Goal: Find specific page/section: Find specific page/section

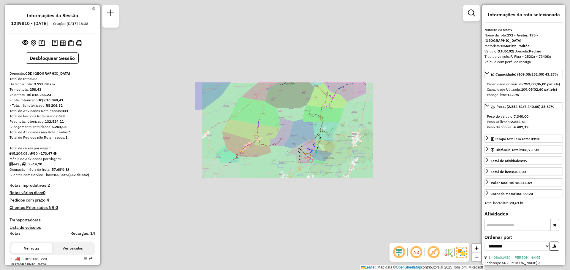
select select "**********"
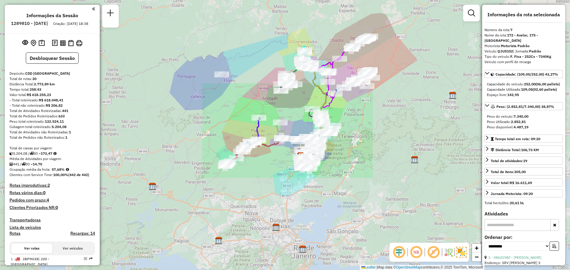
drag, startPoint x: 294, startPoint y: 97, endPoint x: 273, endPoint y: 119, distance: 30.5
click at [273, 119] on div "Janela de atendimento Grade de atendimento Capacidade Transportadoras Veículos …" at bounding box center [285, 135] width 570 height 270
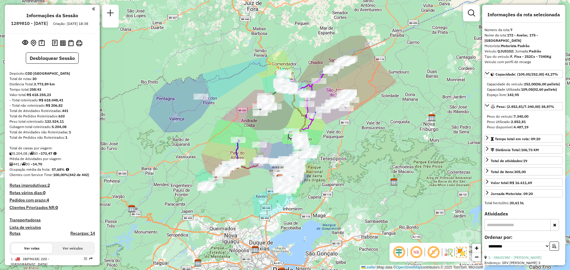
scroll to position [450, 0]
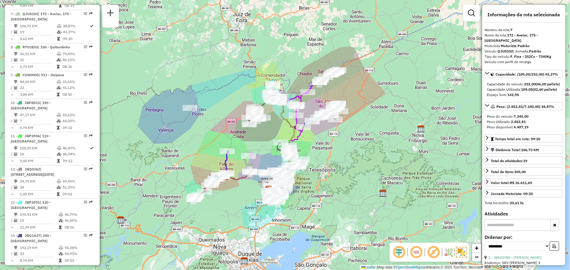
drag, startPoint x: 277, startPoint y: 113, endPoint x: 267, endPoint y: 123, distance: 14.1
click at [267, 121] on div at bounding box center [263, 118] width 15 height 6
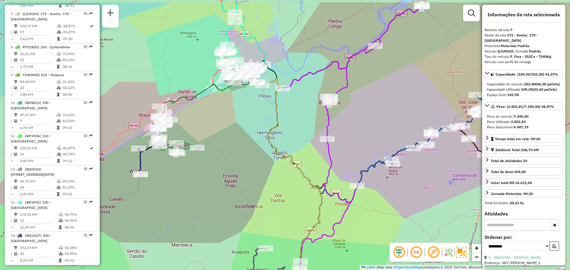
drag, startPoint x: 277, startPoint y: 77, endPoint x: 254, endPoint y: 111, distance: 40.6
click at [254, 111] on div "Janela de atendimento Grade de atendimento Capacidade Transportadoras Veículos …" at bounding box center [285, 135] width 570 height 270
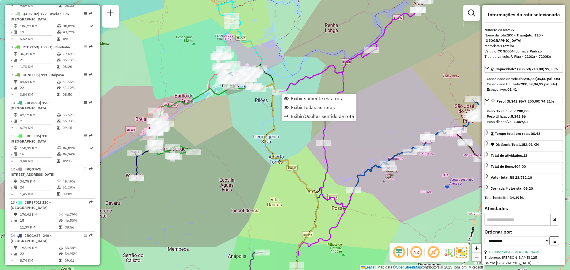
scroll to position [1037, 0]
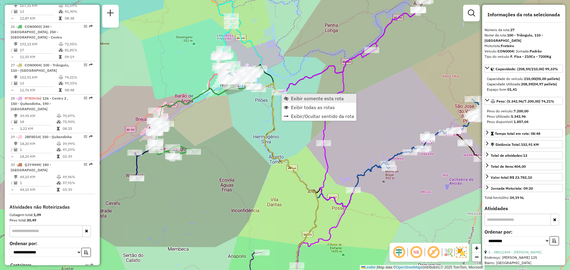
click at [289, 99] on link "Exibir somente esta rota" at bounding box center [319, 98] width 75 height 9
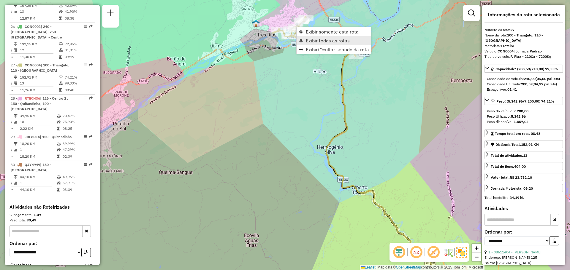
click at [319, 42] on span "Exibir todas as rotas" at bounding box center [328, 40] width 44 height 5
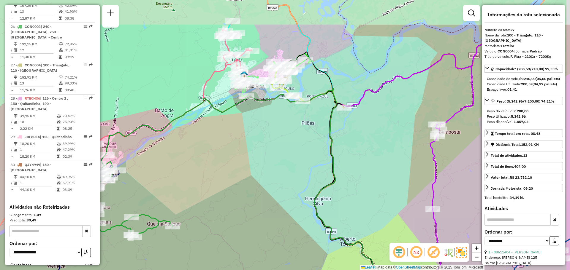
drag, startPoint x: 288, startPoint y: 183, endPoint x: 255, endPoint y: 236, distance: 62.3
click at [263, 240] on div "Janela de atendimento Grade de atendimento Capacidade Transportadoras Veículos …" at bounding box center [285, 135] width 570 height 270
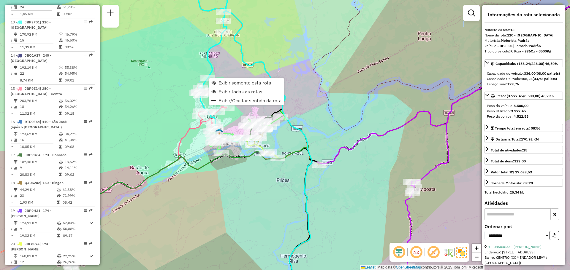
scroll to position [634, 0]
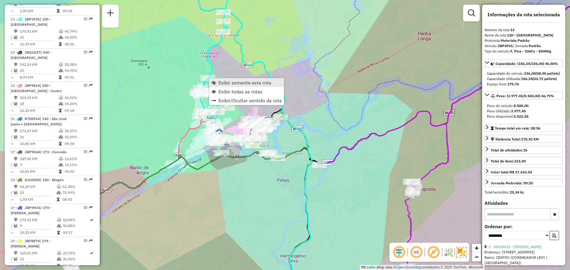
click at [230, 83] on span "Exibir somente esta rota" at bounding box center [244, 82] width 53 height 5
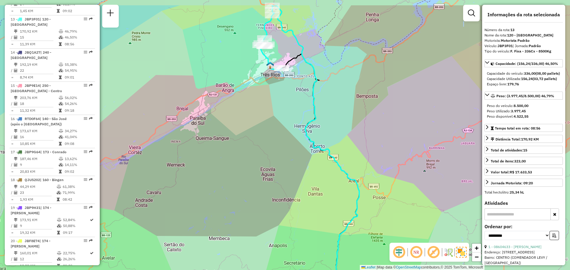
drag, startPoint x: 273, startPoint y: 89, endPoint x: 278, endPoint y: 194, distance: 105.2
click at [278, 195] on div "Janela de atendimento Grade de atendimento Capacidade Transportadoras Veículos …" at bounding box center [285, 135] width 570 height 270
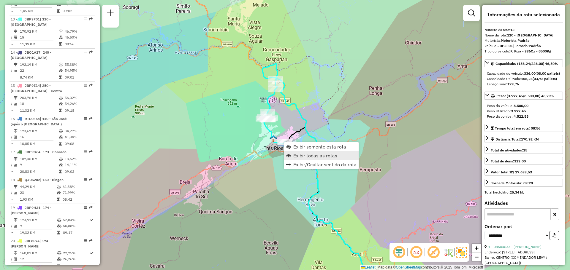
click at [297, 157] on span "Exibir todas as rotas" at bounding box center [315, 155] width 44 height 5
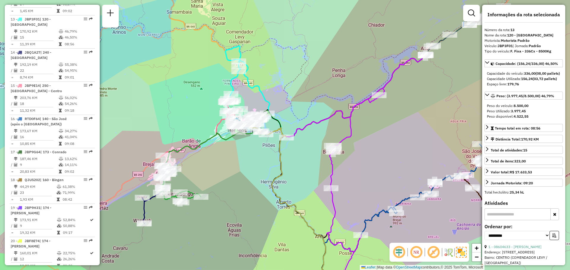
drag, startPoint x: 299, startPoint y: 192, endPoint x: 246, endPoint y: 162, distance: 60.6
click at [247, 163] on div "Janela de atendimento Grade de atendimento Capacidade Transportadoras Veículos …" at bounding box center [285, 135] width 570 height 270
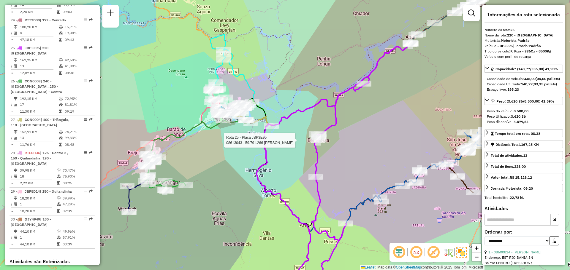
scroll to position [1001, 0]
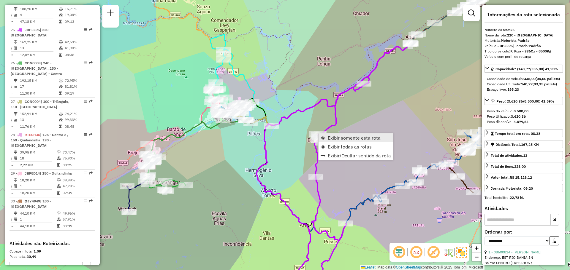
click at [327, 137] on link "Exibir somente esta rota" at bounding box center [356, 138] width 75 height 9
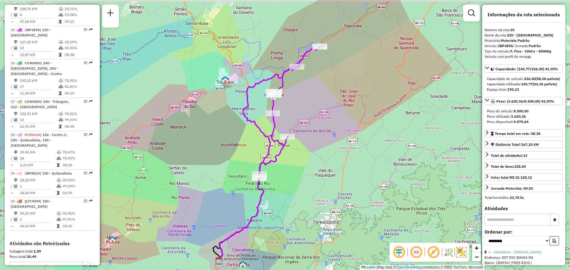
drag, startPoint x: 325, startPoint y: 89, endPoint x: 301, endPoint y: 113, distance: 33.8
click at [301, 113] on div "Janela de atendimento Grade de atendimento Capacidade Transportadoras Veículos …" at bounding box center [285, 135] width 570 height 270
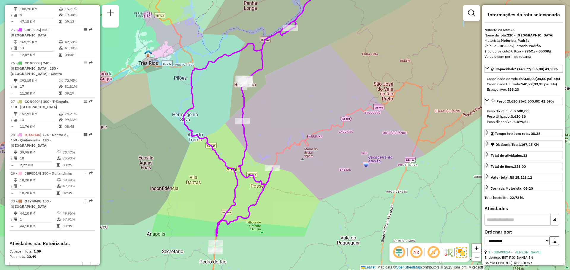
drag, startPoint x: 254, startPoint y: 175, endPoint x: 250, endPoint y: 114, distance: 61.3
click at [250, 114] on div "Janela de atendimento Grade de atendimento Capacidade Transportadoras Veículos …" at bounding box center [285, 135] width 570 height 270
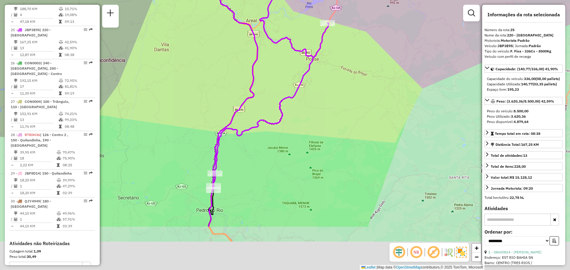
drag, startPoint x: 228, startPoint y: 237, endPoint x: 232, endPoint y: 166, distance: 70.5
click at [232, 166] on div "Janela de atendimento Grade de atendimento Capacidade Transportadoras Veículos …" at bounding box center [285, 135] width 570 height 270
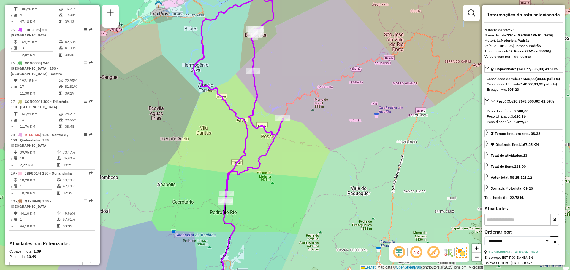
drag, startPoint x: 337, startPoint y: 96, endPoint x: 303, endPoint y: 159, distance: 71.3
click at [303, 159] on div "Janela de atendimento Grade de atendimento Capacidade Transportadoras Veículos …" at bounding box center [285, 135] width 570 height 270
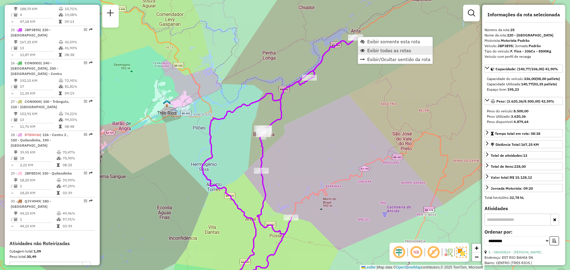
click at [369, 50] on span "Exibir todas as rotas" at bounding box center [389, 50] width 44 height 5
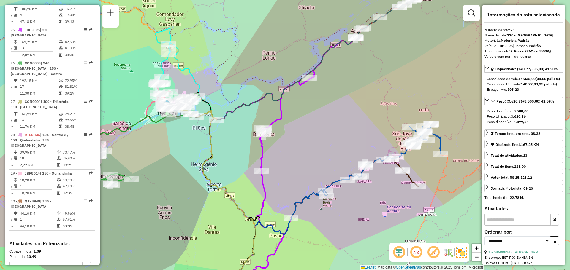
drag, startPoint x: 378, startPoint y: 66, endPoint x: 299, endPoint y: 132, distance: 102.4
click at [299, 132] on div "Janela de atendimento Grade de atendimento Capacidade Transportadoras Veículos …" at bounding box center [285, 135] width 570 height 270
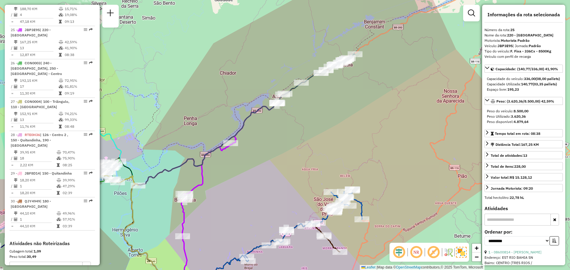
drag, startPoint x: 289, startPoint y: 132, endPoint x: 395, endPoint y: 64, distance: 126.7
click at [395, 64] on div "Janela de atendimento Grade de atendimento Capacidade Transportadoras Veículos …" at bounding box center [285, 135] width 570 height 270
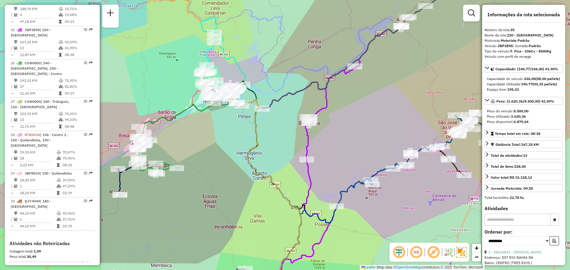
drag, startPoint x: 237, startPoint y: 140, endPoint x: 311, endPoint y: 103, distance: 82.4
click at [301, 103] on icon at bounding box center [263, 192] width 78 height 194
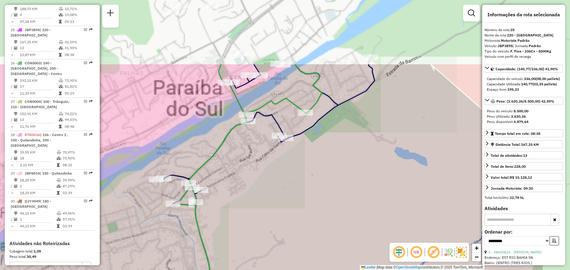
drag, startPoint x: 298, startPoint y: 142, endPoint x: 199, endPoint y: 223, distance: 127.9
click at [202, 222] on div "Janela de atendimento Grade de atendimento Capacidade Transportadoras Veículos …" at bounding box center [285, 135] width 570 height 270
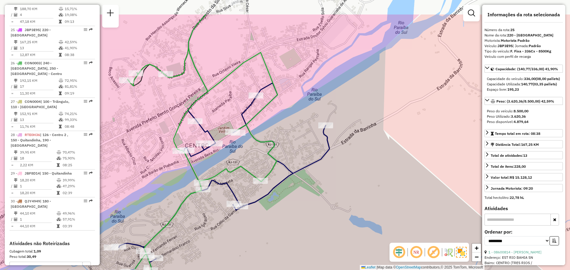
drag, startPoint x: 210, startPoint y: 181, endPoint x: 211, endPoint y: 191, distance: 10.2
click at [210, 210] on icon at bounding box center [224, 211] width 211 height 256
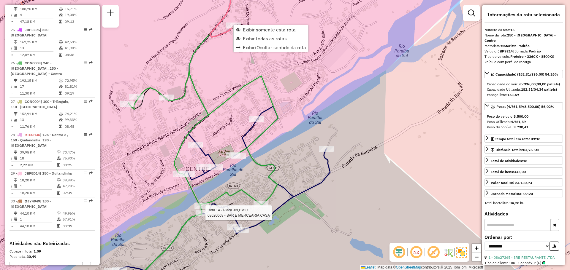
scroll to position [700, 0]
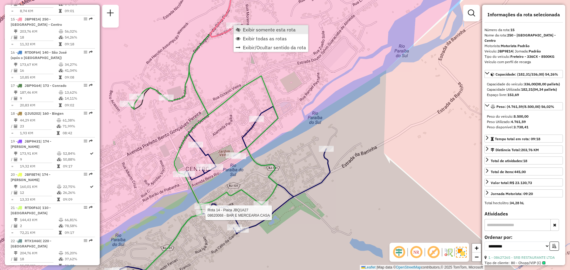
click at [248, 29] on span "Exibir somente esta rota" at bounding box center [269, 29] width 53 height 5
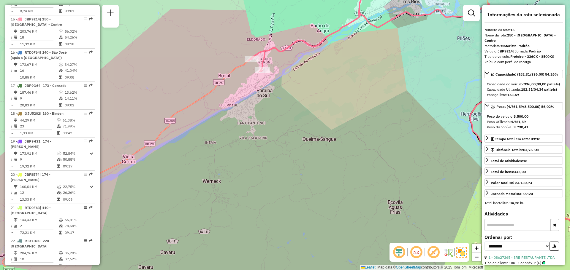
drag, startPoint x: 288, startPoint y: 65, endPoint x: 266, endPoint y: 102, distance: 43.2
click at [266, 102] on div "Janela de atendimento Grade de atendimento Capacidade Transportadoras Veículos …" at bounding box center [285, 135] width 570 height 270
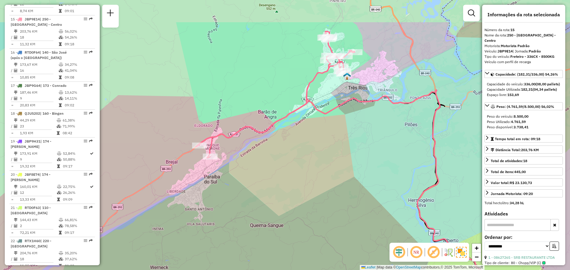
drag, startPoint x: 342, startPoint y: 161, endPoint x: 312, endPoint y: 211, distance: 57.5
click at [312, 211] on div "Janela de atendimento Grade de atendimento Capacidade Transportadoras Veículos …" at bounding box center [285, 135] width 570 height 270
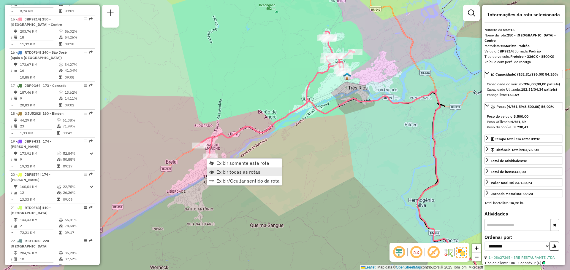
click at [222, 170] on span "Exibir todas as rotas" at bounding box center [238, 172] width 44 height 5
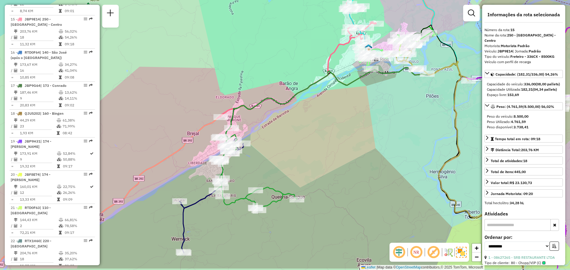
drag, startPoint x: 267, startPoint y: 144, endPoint x: 280, endPoint y: 127, distance: 20.7
click at [280, 127] on div "Janela de atendimento Grade de atendimento Capacidade Transportadoras Veículos …" at bounding box center [285, 135] width 570 height 270
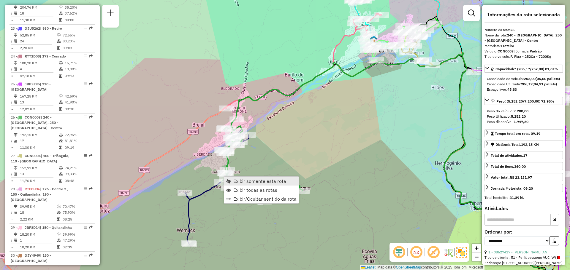
scroll to position [1029, 0]
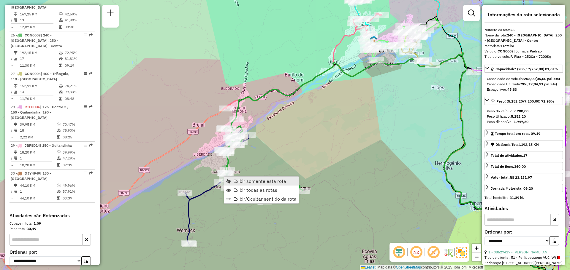
click at [245, 185] on link "Exibir somente esta rota" at bounding box center [261, 181] width 75 height 9
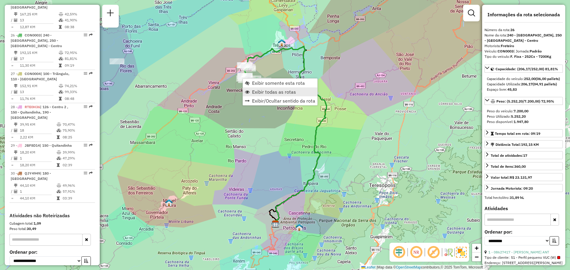
click at [258, 94] on span "Exibir todas as rotas" at bounding box center [274, 92] width 44 height 5
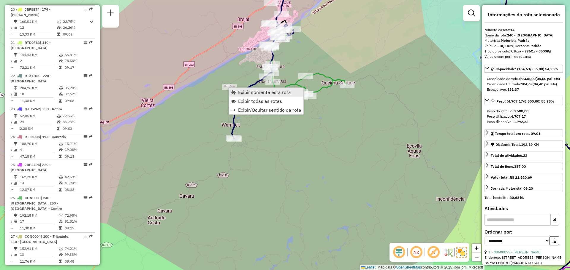
scroll to position [667, 0]
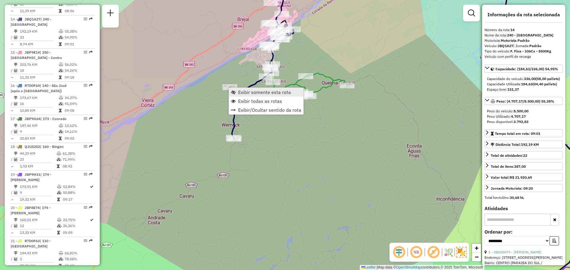
click at [237, 94] on link "Exibir somente esta rota" at bounding box center [266, 92] width 75 height 9
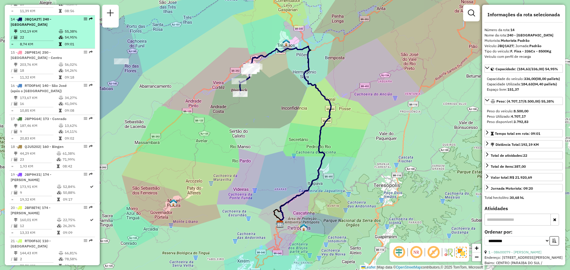
drag, startPoint x: 74, startPoint y: 35, endPoint x: 64, endPoint y: 34, distance: 10.1
click at [64, 41] on td "09:01" at bounding box center [78, 44] width 28 height 6
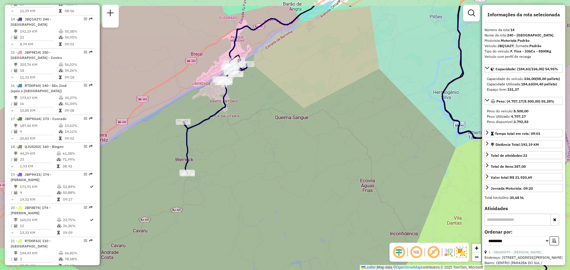
drag, startPoint x: 256, startPoint y: 88, endPoint x: 282, endPoint y: 127, distance: 47.8
click at [287, 133] on div "Janela de atendimento Grade de atendimento Capacidade Transportadoras Veículos …" at bounding box center [285, 135] width 570 height 270
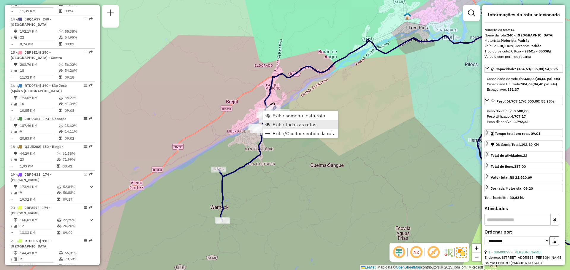
click at [280, 121] on link "Exibir todas as rotas" at bounding box center [300, 124] width 75 height 9
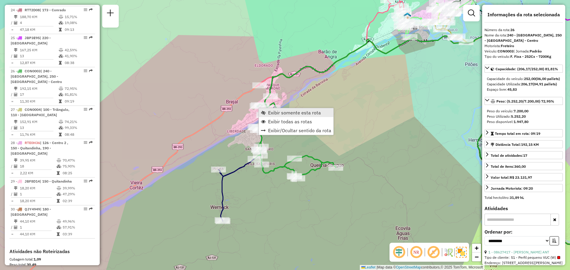
scroll to position [1029, 0]
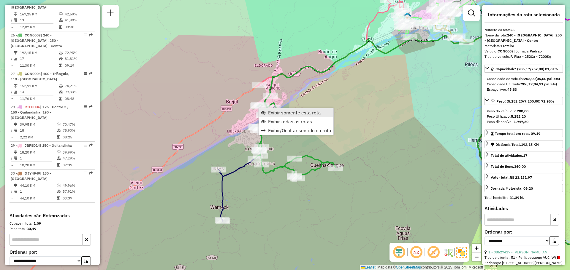
click at [265, 112] on span "Exibir somente esta rota" at bounding box center [263, 112] width 5 height 5
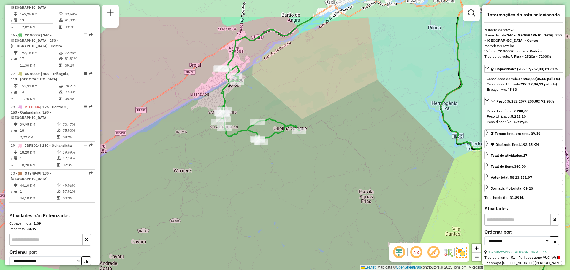
drag, startPoint x: 246, startPoint y: 90, endPoint x: 250, endPoint y: 123, distance: 33.2
click at [254, 134] on icon at bounding box center [258, 103] width 81 height 77
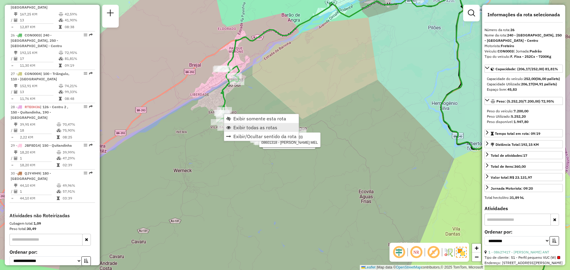
click at [232, 126] on link "Exibir todas as rotas" at bounding box center [261, 127] width 75 height 9
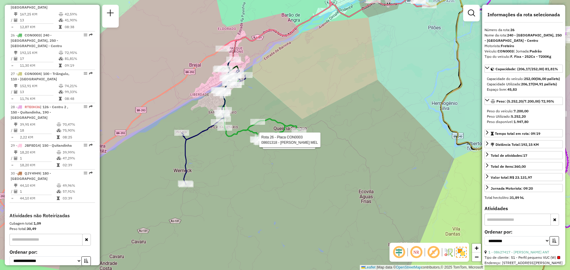
click at [346, 85] on div "Rota 26 - Placa CON0003 08623248 - WELISON AMORIM BONFA Rota 26 - Placa CON0003…" at bounding box center [285, 135] width 570 height 270
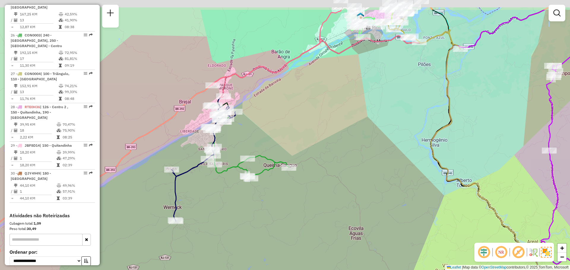
drag, startPoint x: 327, startPoint y: 81, endPoint x: 312, endPoint y: 122, distance: 43.2
click at [312, 121] on div "Janela de atendimento Grade de atendimento Capacidade Transportadoras Veículos …" at bounding box center [285, 135] width 570 height 270
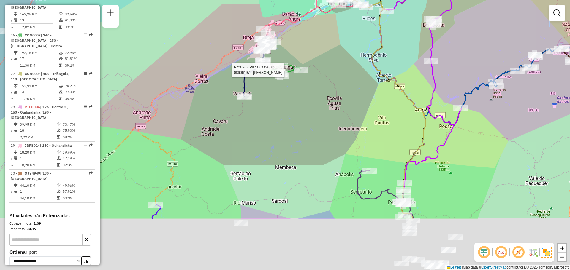
drag, startPoint x: 304, startPoint y: 153, endPoint x: 306, endPoint y: 74, distance: 78.4
click at [306, 73] on div at bounding box center [301, 70] width 15 height 6
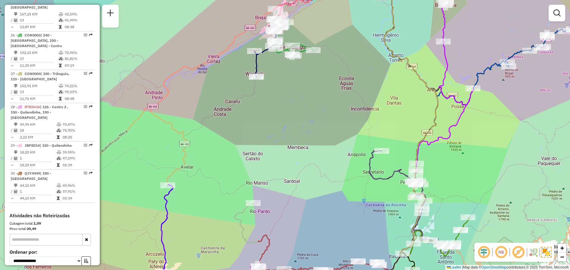
drag, startPoint x: 286, startPoint y: 159, endPoint x: 320, endPoint y: 68, distance: 98.1
click at [320, 68] on div "Janela de atendimento Grade de atendimento Capacidade Transportadoras Veículos …" at bounding box center [285, 135] width 570 height 270
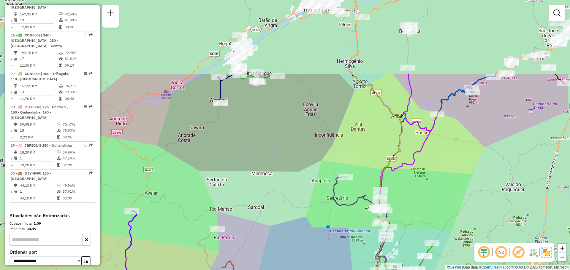
drag, startPoint x: 306, startPoint y: 150, endPoint x: 267, endPoint y: 190, distance: 56.0
click at [272, 190] on div "Janela de atendimento Grade de atendimento Capacidade Transportadoras Veículos …" at bounding box center [285, 135] width 570 height 270
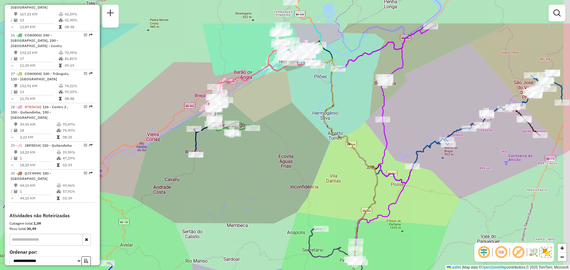
drag, startPoint x: 297, startPoint y: 108, endPoint x: 272, endPoint y: 167, distance: 64.6
click at [272, 167] on div "Janela de atendimento Grade de atendimento Capacidade Transportadoras Veículos …" at bounding box center [285, 135] width 570 height 270
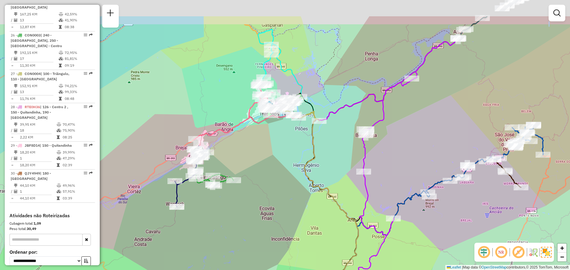
drag, startPoint x: 281, startPoint y: 130, endPoint x: 264, endPoint y: 175, distance: 48.4
click at [264, 175] on div "Janela de atendimento Grade de atendimento Capacidade Transportadoras Veículos …" at bounding box center [285, 135] width 570 height 270
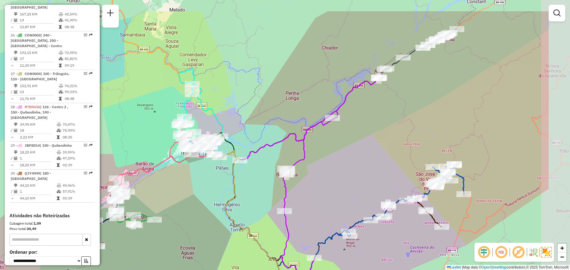
drag, startPoint x: 509, startPoint y: 122, endPoint x: 428, endPoint y: 159, distance: 88.6
click at [430, 159] on div "Janela de atendimento Grade de atendimento Capacidade Transportadoras Veículos …" at bounding box center [285, 135] width 570 height 270
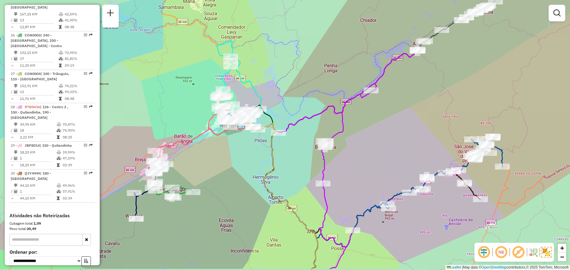
drag, startPoint x: 402, startPoint y: 130, endPoint x: 516, endPoint y: 48, distance: 140.2
click at [516, 48] on div "Janela de atendimento Grade de atendimento Capacidade Transportadoras Veículos …" at bounding box center [285, 135] width 570 height 270
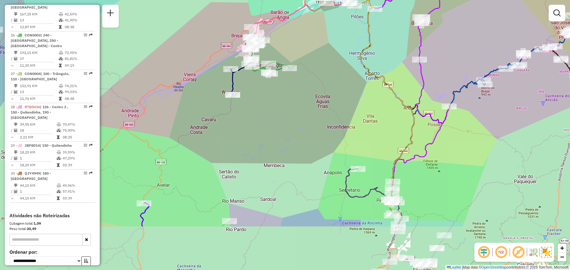
drag, startPoint x: 336, startPoint y: 133, endPoint x: 358, endPoint y: 69, distance: 67.7
click at [357, 70] on div "Janela de atendimento Grade de atendimento Capacidade Transportadoras Veículos …" at bounding box center [285, 135] width 570 height 270
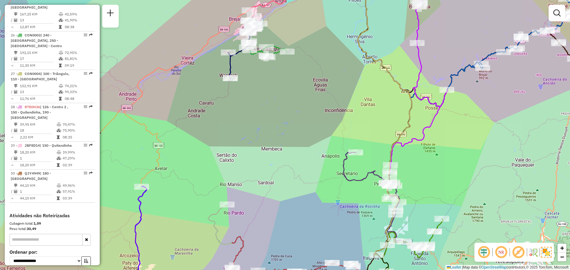
drag, startPoint x: 346, startPoint y: 157, endPoint x: 297, endPoint y: 84, distance: 87.9
click at [343, 153] on icon at bounding box center [373, 199] width 61 height 93
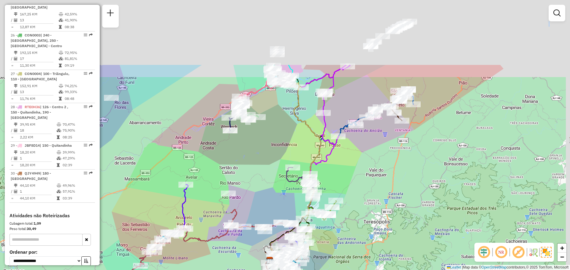
drag, startPoint x: 330, startPoint y: 41, endPoint x: 280, endPoint y: 151, distance: 120.7
click at [281, 150] on div "Janela de atendimento Grade de atendimento Capacidade Transportadoras Veículos …" at bounding box center [285, 135] width 570 height 270
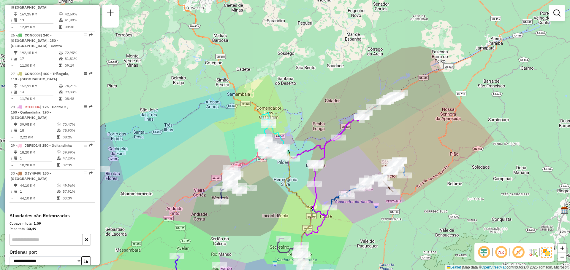
drag, startPoint x: 317, startPoint y: 34, endPoint x: 321, endPoint y: 64, distance: 29.6
click at [321, 64] on div "Janela de atendimento Grade de atendimento Capacidade Transportadoras Veículos …" at bounding box center [285, 135] width 570 height 270
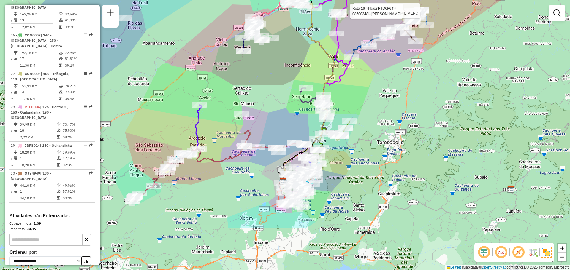
drag, startPoint x: 344, startPoint y: 208, endPoint x: 366, endPoint y: 119, distance: 91.7
click at [370, 133] on div "Rota 16 - Placa RTD0F64 08602190 - [PERSON_NAME] LOP Rota 16 - Placa RTD0F64 08…" at bounding box center [285, 135] width 570 height 270
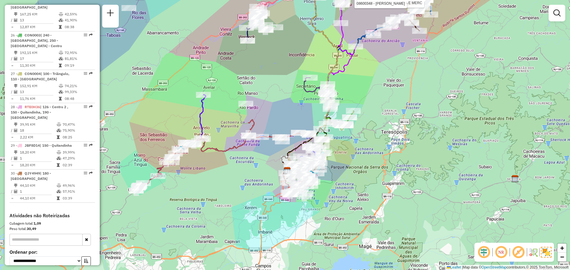
drag, startPoint x: 368, startPoint y: 73, endPoint x: 394, endPoint y: 34, distance: 46.8
click at [394, 34] on div "Rota 16 - Placa RTD0F64 08605645 - JM TECNOLOGIA E MERC Rota 16 - Placa RTD0F64…" at bounding box center [285, 135] width 570 height 270
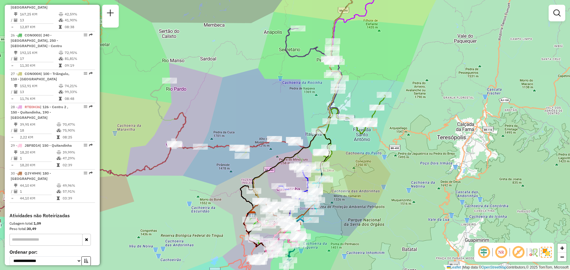
drag, startPoint x: 358, startPoint y: 76, endPoint x: 369, endPoint y: 51, distance: 27.4
click at [369, 52] on div "Rota 16 - Placa RTD0F64 08605645 - JM TECNOLOGIA E MERC Rota 16 - Placa RTD0F64…" at bounding box center [285, 135] width 570 height 270
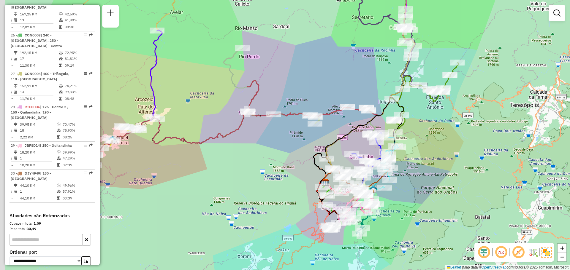
drag, startPoint x: 278, startPoint y: 82, endPoint x: 340, endPoint y: 74, distance: 62.5
click at [340, 74] on div "Rota 16 - Placa RTD0F64 08605645 - JM TECNOLOGIA E MERC Rota 16 - Placa RTD0F64…" at bounding box center [285, 135] width 570 height 270
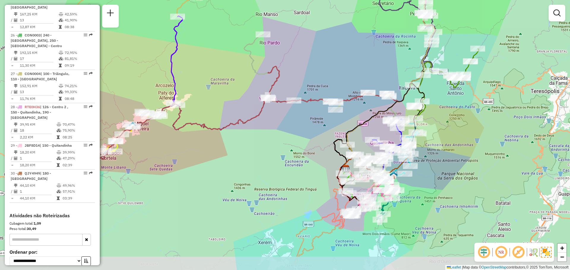
drag, startPoint x: 270, startPoint y: 86, endPoint x: 309, endPoint y: 64, distance: 45.3
click at [309, 64] on div "Rota 16 - Placa RTD0F64 08605645 - JM TECNOLOGIA E MERC Rota 16 - Placa RTD0F64…" at bounding box center [285, 135] width 570 height 270
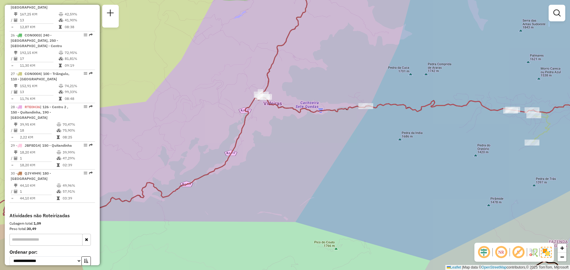
drag, startPoint x: 298, startPoint y: 84, endPoint x: 275, endPoint y: 118, distance: 40.2
click at [275, 118] on div "Rota 16 - Placa RTD0F64 08605645 - JM TECNOLOGIA E MERC Rota 16 - Placa RTD0F64…" at bounding box center [285, 135] width 570 height 270
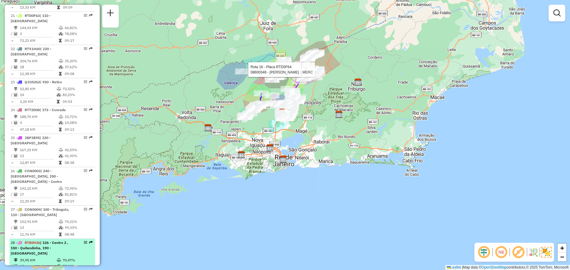
scroll to position [821, 0]
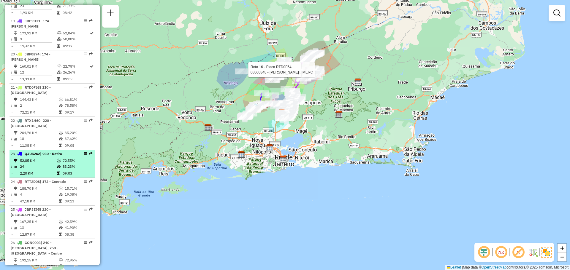
click at [40, 158] on td "52,85 KM" at bounding box center [38, 161] width 37 height 6
select select "**********"
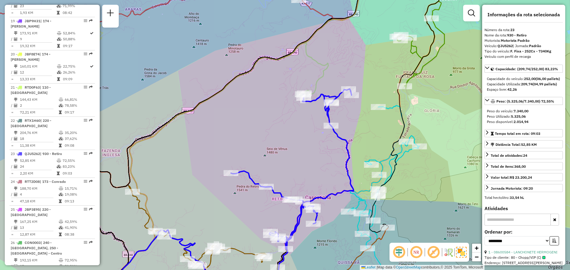
drag, startPoint x: 313, startPoint y: 135, endPoint x: 293, endPoint y: 126, distance: 21.4
click at [293, 126] on div "Rota 16 - Placa RTD0F64 08605645 - JM TECNOLOGIA E MERC Rota 16 - Placa RTD0F64…" at bounding box center [285, 135] width 570 height 270
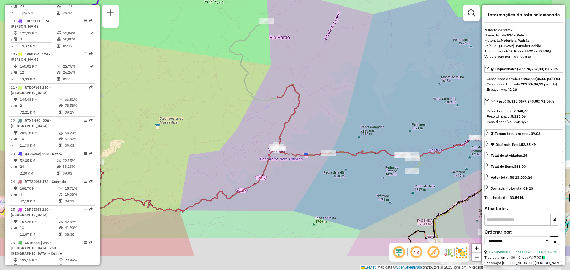
drag, startPoint x: 325, startPoint y: 172, endPoint x: 281, endPoint y: 137, distance: 56.3
click at [282, 136] on div "Rota 16 - Placa RTD0F64 08605645 - JM TECNOLOGIA E MERC Rota 16 - Placa RTD0F64…" at bounding box center [285, 135] width 570 height 270
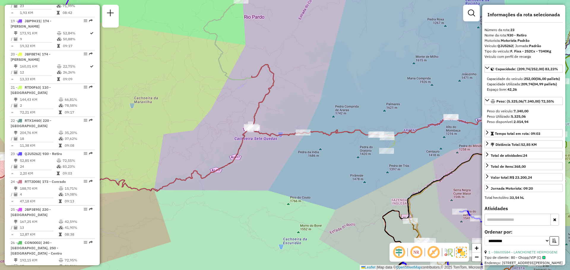
drag, startPoint x: 335, startPoint y: 171, endPoint x: 276, endPoint y: 137, distance: 68.2
click at [272, 127] on div "Rota 16 - Placa RTD0F64 08605645 - JM TECNOLOGIA E MERC Rota 16 - Placa RTD0F64…" at bounding box center [285, 135] width 570 height 270
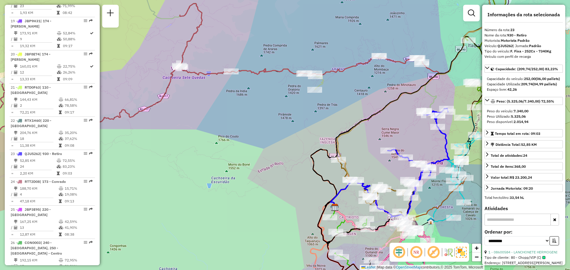
drag, startPoint x: 276, startPoint y: 132, endPoint x: 264, endPoint y: 123, distance: 15.4
click at [264, 122] on div "Rota 16 - Placa RTD0F64 08605645 - JM TECNOLOGIA E MERC Rota 16 - Placa RTD0F64…" at bounding box center [285, 135] width 570 height 270
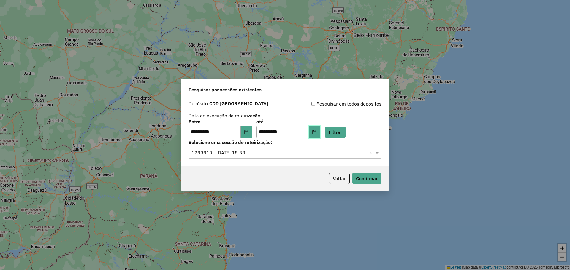
click at [319, 132] on button "Choose Date" at bounding box center [314, 132] width 11 height 12
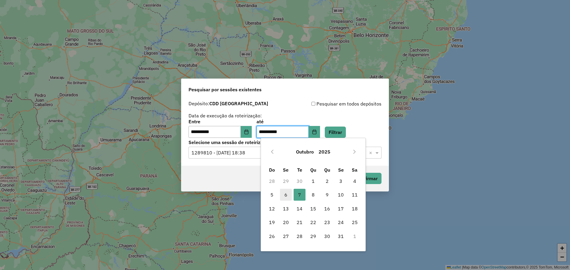
click at [286, 191] on span "6" at bounding box center [286, 195] width 12 height 12
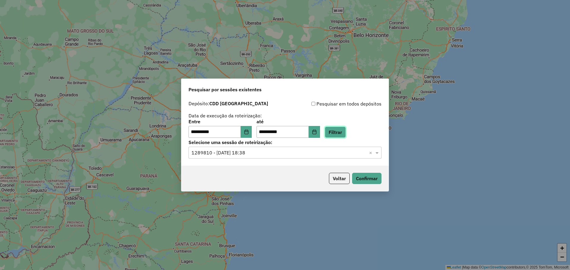
click at [344, 134] on button "Filtrar" at bounding box center [335, 132] width 21 height 11
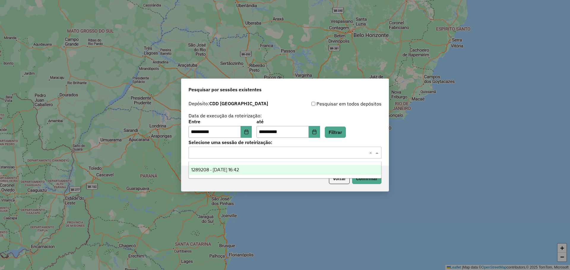
click at [310, 154] on input "text" at bounding box center [278, 153] width 175 height 7
click at [286, 165] on div "1289208 - 06/10/2025 16:42" at bounding box center [285, 170] width 192 height 10
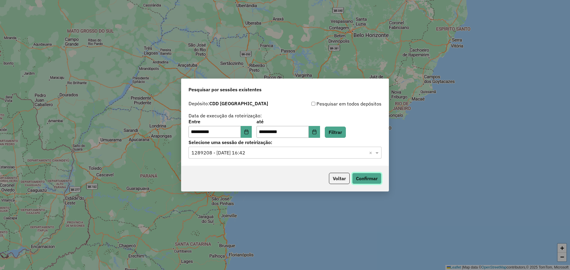
click at [365, 182] on button "Confirmar" at bounding box center [366, 178] width 29 height 11
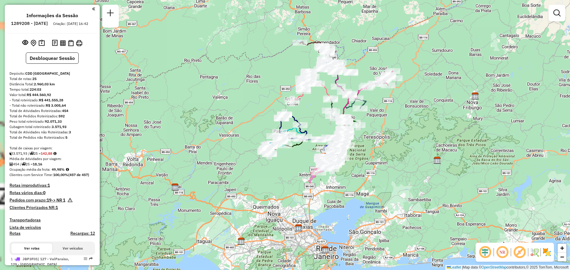
drag, startPoint x: 237, startPoint y: 34, endPoint x: 282, endPoint y: 55, distance: 49.9
click at [281, 55] on div "Janela de atendimento Grade de atendimento Capacidade Transportadoras Veículos …" at bounding box center [285, 135] width 570 height 270
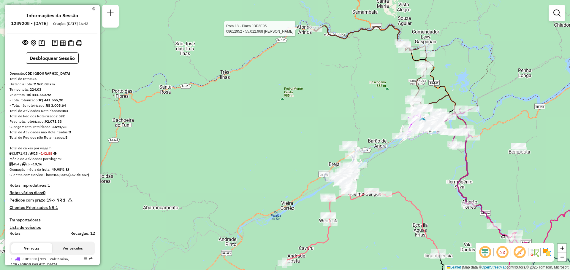
select select "**********"
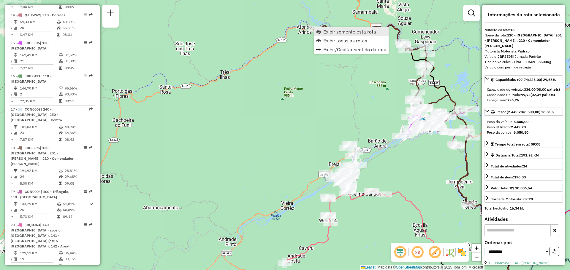
scroll to position [789, 0]
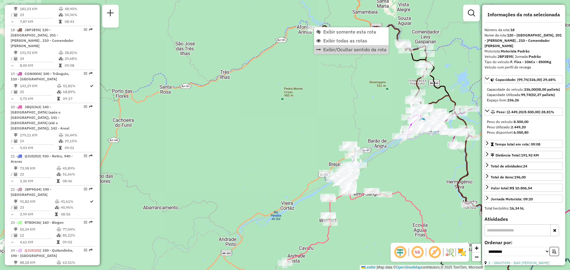
click at [361, 94] on div "Janela de atendimento Grade de atendimento Capacidade Transportadoras Veículos …" at bounding box center [285, 135] width 570 height 270
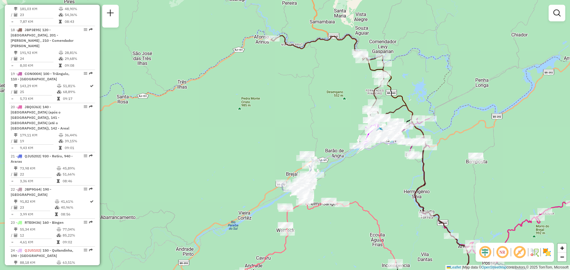
drag, startPoint x: 351, startPoint y: 76, endPoint x: 274, endPoint y: 93, distance: 79.3
click at [274, 93] on div "Janela de atendimento Grade de atendimento Capacidade Transportadoras Veículos …" at bounding box center [285, 135] width 570 height 270
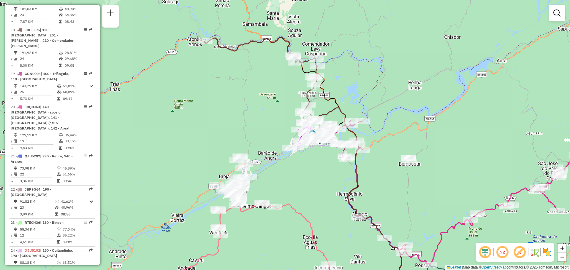
drag, startPoint x: 253, startPoint y: 76, endPoint x: 268, endPoint y: 81, distance: 16.6
click at [271, 84] on div "Janela de atendimento Grade de atendimento Capacidade Transportadoras Veículos …" at bounding box center [285, 135] width 570 height 270
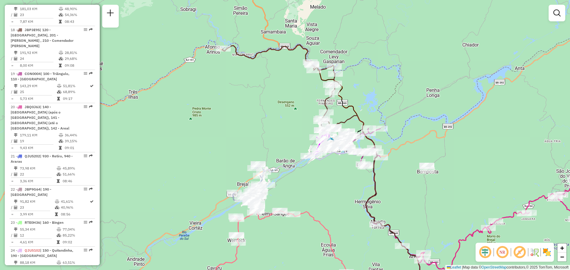
click at [255, 65] on div "Janela de atendimento Grade de atendimento Capacidade Transportadoras Veículos …" at bounding box center [285, 135] width 570 height 270
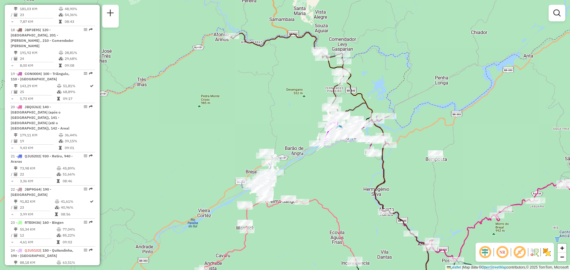
drag, startPoint x: 279, startPoint y: 72, endPoint x: 241, endPoint y: 42, distance: 48.8
click at [241, 43] on div "Janela de atendimento Grade de atendimento Capacidade Transportadoras Veículos …" at bounding box center [285, 135] width 570 height 270
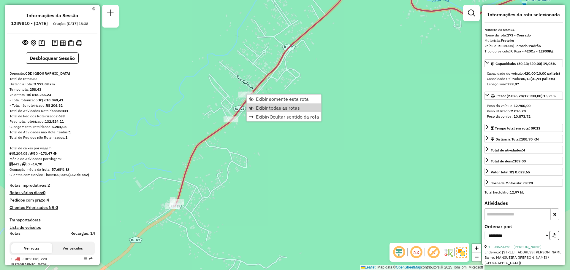
select select "**********"
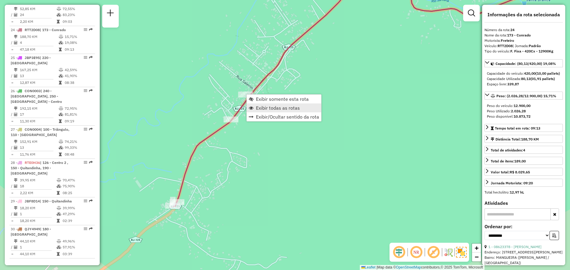
click at [258, 107] on span "Exibir todas as rotas" at bounding box center [278, 108] width 44 height 5
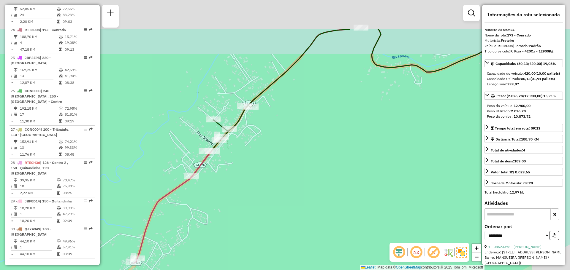
drag, startPoint x: 291, startPoint y: 87, endPoint x: 251, endPoint y: 142, distance: 68.0
click at [251, 143] on div "Janela de atendimento Grade de atendimento Capacidade Transportadoras Veículos …" at bounding box center [285, 135] width 570 height 270
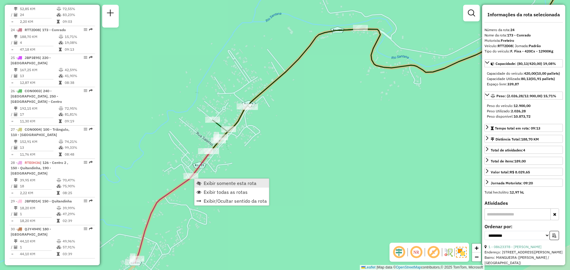
click at [205, 184] on span "Exibir somente esta rota" at bounding box center [230, 183] width 53 height 5
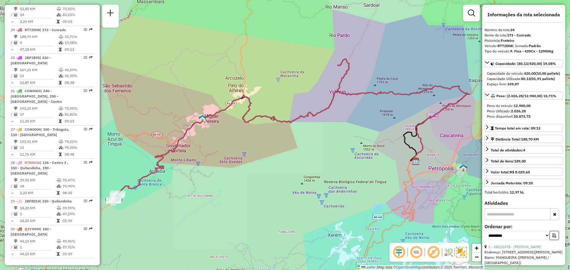
drag, startPoint x: 136, startPoint y: 197, endPoint x: 182, endPoint y: 166, distance: 56.2
click at [182, 166] on div "Janela de atendimento Grade de atendimento Capacidade Transportadoras Veículos …" at bounding box center [285, 135] width 570 height 270
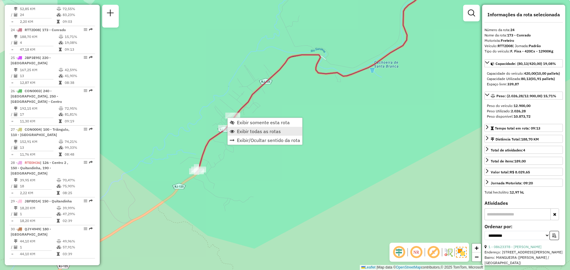
click at [238, 130] on span "Exibir todas as rotas" at bounding box center [259, 131] width 44 height 5
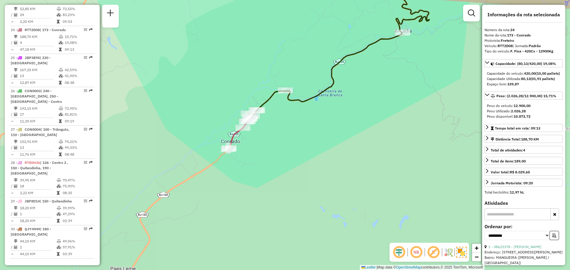
drag, startPoint x: 272, startPoint y: 129, endPoint x: 237, endPoint y: 165, distance: 50.0
click at [237, 165] on div "Janela de atendimento Grade de atendimento Capacidade Transportadoras Veículos …" at bounding box center [285, 135] width 570 height 270
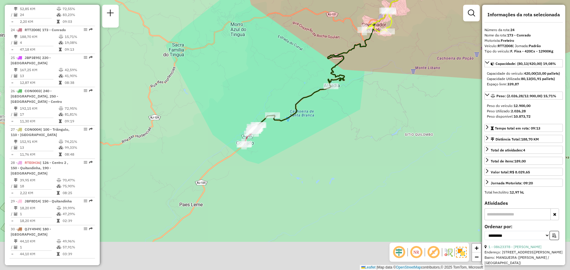
drag, startPoint x: 245, startPoint y: 162, endPoint x: 282, endPoint y: 129, distance: 49.6
click at [282, 129] on div "Janela de atendimento Grade de atendimento Capacidade Transportadoras Veículos …" at bounding box center [285, 135] width 570 height 270
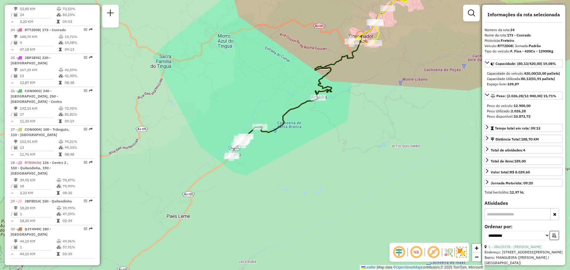
drag, startPoint x: 291, startPoint y: 140, endPoint x: 277, endPoint y: 149, distance: 16.7
click at [278, 151] on div "Janela de atendimento Grade de atendimento Capacidade Transportadoras Veículos …" at bounding box center [285, 135] width 570 height 270
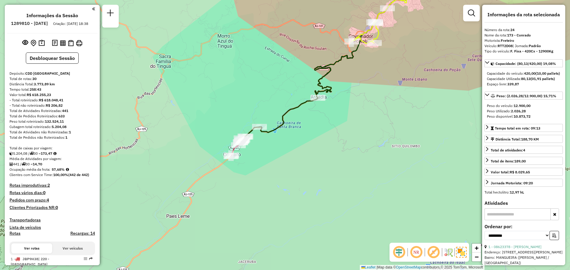
scroll to position [59, 0]
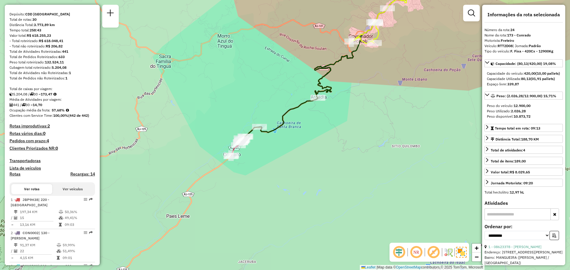
click at [184, 112] on div "Janela de atendimento Grade de atendimento Capacidade Transportadoras Veículos …" at bounding box center [285, 135] width 570 height 270
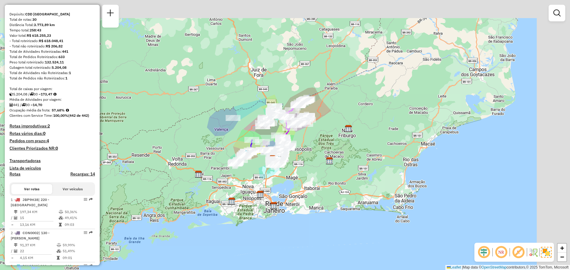
drag, startPoint x: 362, startPoint y: 102, endPoint x: 268, endPoint y: 206, distance: 140.4
click at [269, 207] on div "Janela de atendimento Grade de atendimento Capacidade Transportadoras Veículos …" at bounding box center [285, 135] width 570 height 270
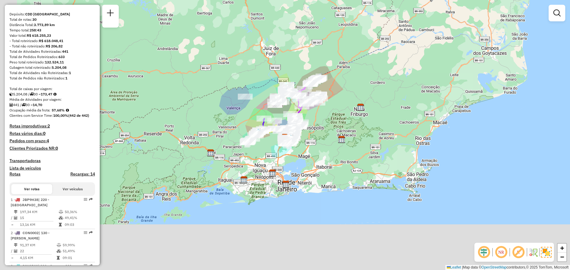
drag, startPoint x: 252, startPoint y: 202, endPoint x: 298, endPoint y: 140, distance: 77.5
click at [292, 140] on div at bounding box center [288, 144] width 5 height 11
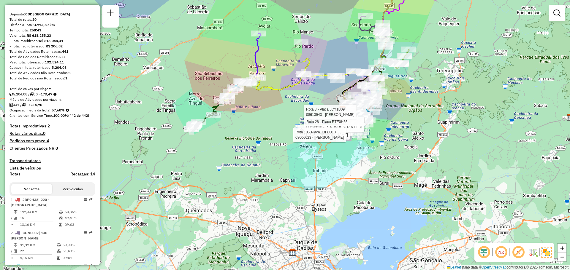
click at [218, 143] on div "Rota 10 - Placa JBF8D13 08612645 - LEANDRO MENDONCA Rota 3 - Placa JCY1B09 0861…" at bounding box center [285, 135] width 570 height 270
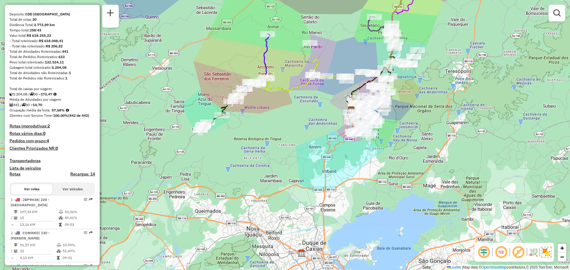
drag, startPoint x: 239, startPoint y: 126, endPoint x: 249, endPoint y: 127, distance: 9.5
click at [249, 127] on div "Janela de atendimento Grade de atendimento Capacidade Transportadoras Veículos …" at bounding box center [285, 135] width 570 height 270
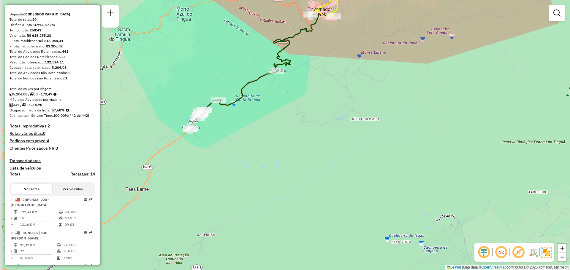
drag, startPoint x: 207, startPoint y: 132, endPoint x: 239, endPoint y: 148, distance: 36.0
click at [238, 147] on div "Janela de atendimento Grade de atendimento Capacidade Transportadoras Veículos …" at bounding box center [285, 135] width 570 height 270
